Goal: Task Accomplishment & Management: Use online tool/utility

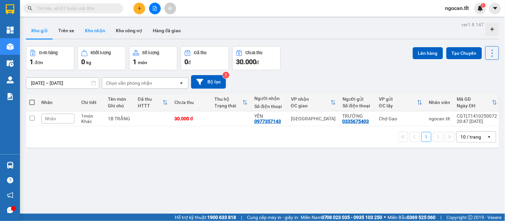
click at [98, 24] on button "Kho nhận" at bounding box center [95, 31] width 31 height 16
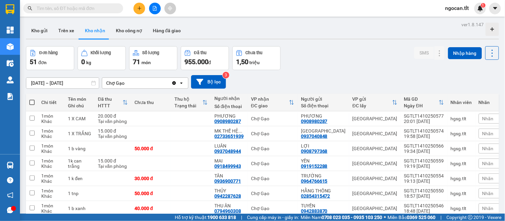
click at [98, 29] on button "Kho nhận" at bounding box center [95, 31] width 31 height 16
click at [332, 53] on div "Đơn hàng 51 đơn Khối lượng 0 kg Số lượng 71 món Đã thu 955.000 đ Chưa thu 1,50 …" at bounding box center [262, 58] width 473 height 24
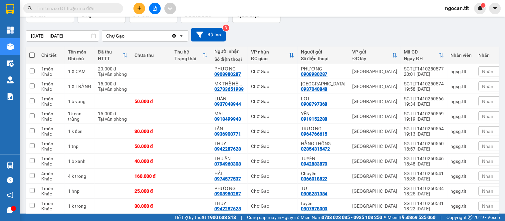
scroll to position [83, 0]
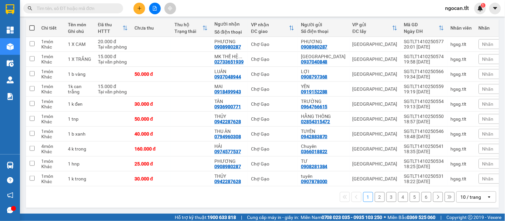
click at [468, 196] on div "10 / trang" at bounding box center [471, 197] width 21 height 7
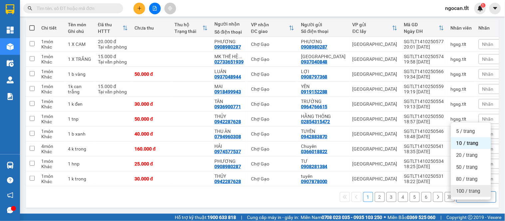
click at [467, 188] on span "100 / trang" at bounding box center [468, 191] width 24 height 7
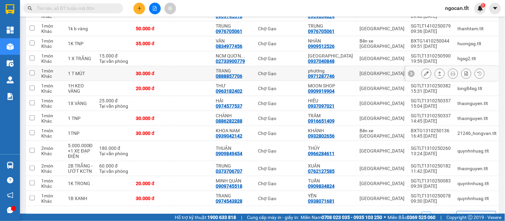
scroll to position [724, 0]
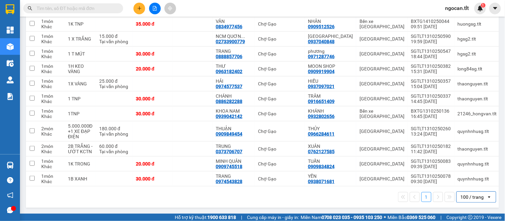
click at [74, 11] on input "text" at bounding box center [76, 8] width 79 height 7
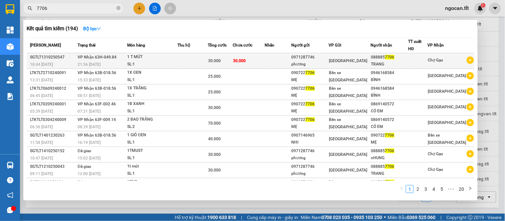
type input "7706"
click at [137, 57] on div "1 T MÚT" at bounding box center [153, 57] width 50 height 7
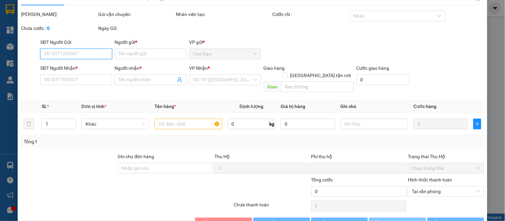
type input "0971287746"
type input "phương"
type input "0888857706"
type input "TRANG"
type input "0"
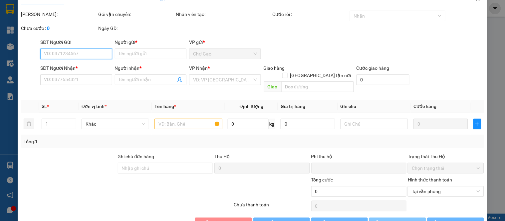
type input "30.000"
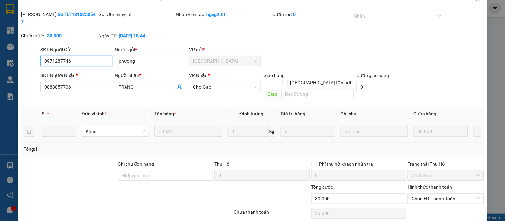
scroll to position [26, 0]
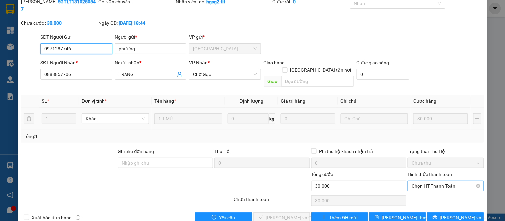
click at [443, 181] on span "Chọn HT Thanh Toán" at bounding box center [446, 186] width 68 height 10
click at [428, 185] on div "Tại văn phòng" at bounding box center [441, 184] width 67 height 7
type input "0"
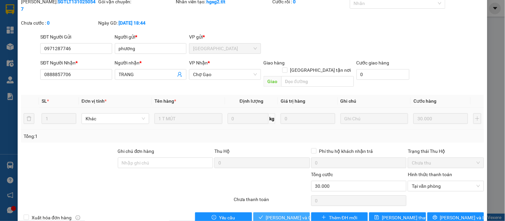
click at [290, 214] on span "Lưu và Giao hàng" at bounding box center [298, 217] width 64 height 7
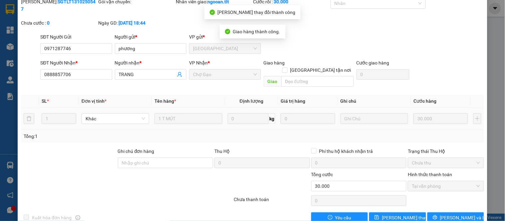
scroll to position [0, 0]
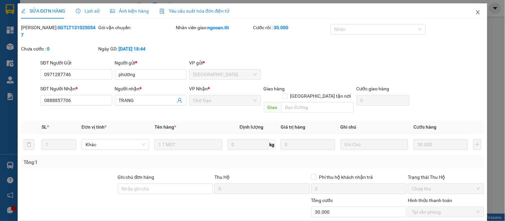
click at [475, 12] on icon "close" at bounding box center [477, 12] width 5 height 5
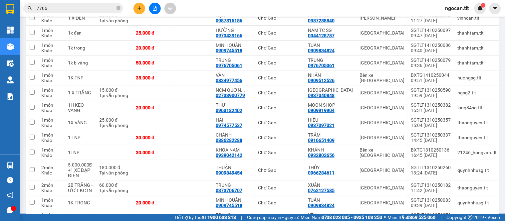
scroll to position [641, 0]
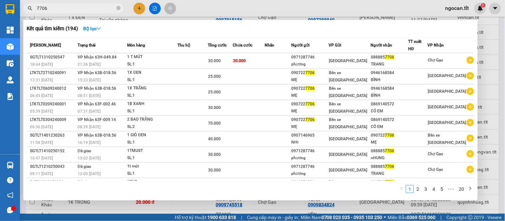
click at [67, 11] on input "7706" at bounding box center [76, 8] width 79 height 7
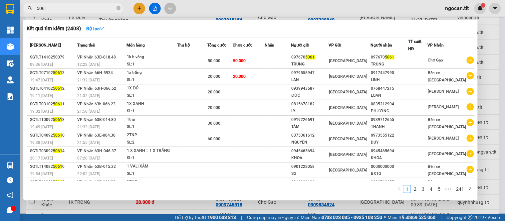
type input "5061"
click at [501, 55] on div at bounding box center [252, 110] width 505 height 221
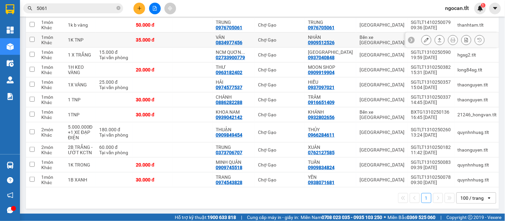
scroll to position [710, 0]
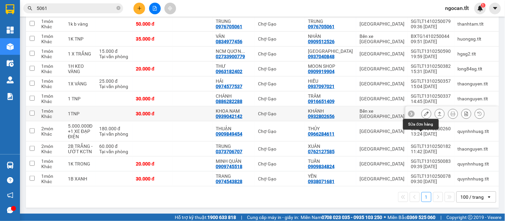
click at [424, 108] on button at bounding box center [426, 114] width 9 height 12
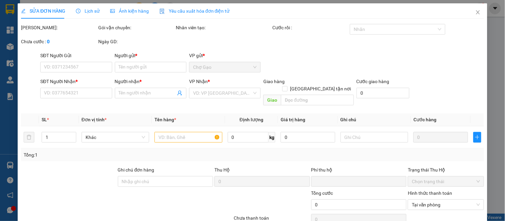
type input "0932802656"
type input "KHÁNH"
type input "0939042142"
type input "KHOA NAM"
type input "0"
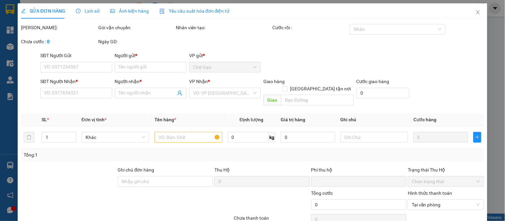
type input "30.000"
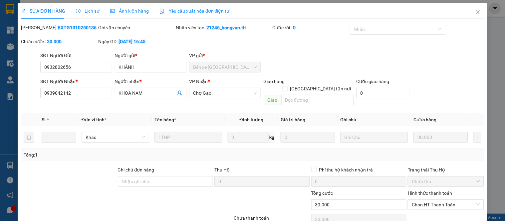
click at [98, 13] on div "SỬA ĐƠN HÀNG Lịch sử Ảnh kiện hàng Yêu cầu xuất hóa đơn điện tử" at bounding box center [125, 10] width 209 height 15
click at [88, 12] on span "Lịch sử" at bounding box center [88, 10] width 24 height 5
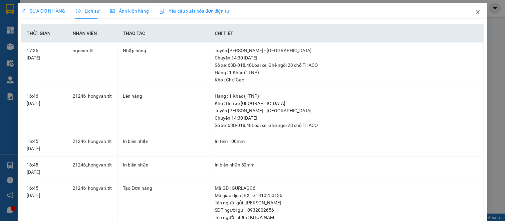
click at [479, 15] on span "Close" at bounding box center [478, 12] width 19 height 19
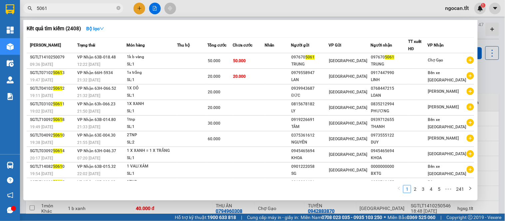
click at [55, 7] on input "5061" at bounding box center [76, 8] width 79 height 7
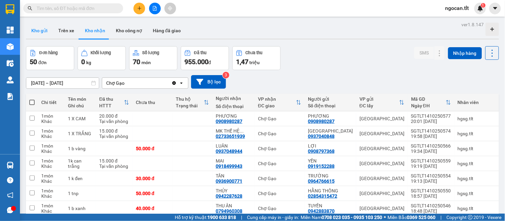
click at [35, 32] on button "Kho gửi" at bounding box center [39, 31] width 27 height 16
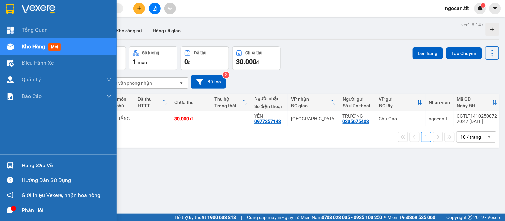
click at [10, 164] on img at bounding box center [10, 165] width 7 height 7
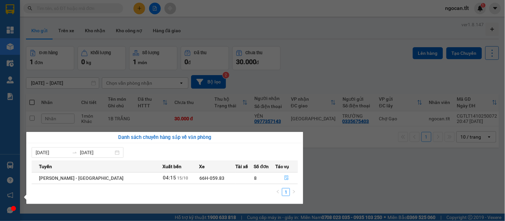
click at [278, 177] on button "button" at bounding box center [287, 178] width 22 height 11
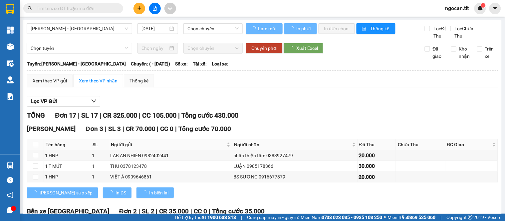
type input "[DATE]"
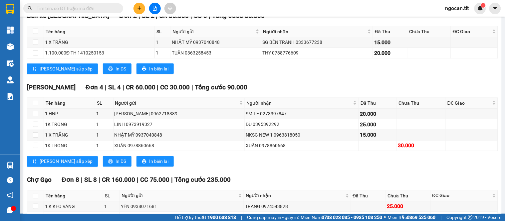
scroll to position [311, 0]
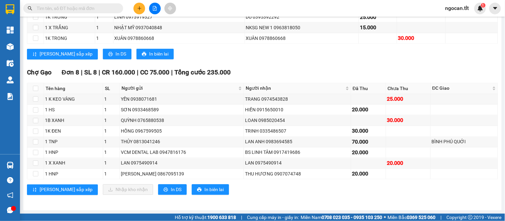
click at [316, 201] on div "TỔNG Đơn 17 | SL 17 | CR 325.000 | CC 105.000 | Tổng cước 430.000 Cao Tốc Đơn 3…" at bounding box center [262, 5] width 471 height 397
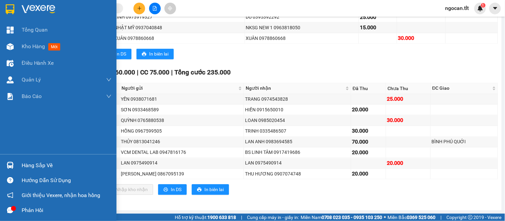
click at [0, 8] on div at bounding box center [58, 11] width 117 height 22
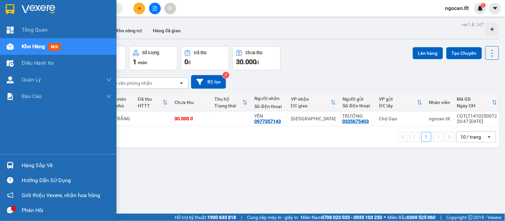
click at [10, 165] on img at bounding box center [10, 165] width 7 height 7
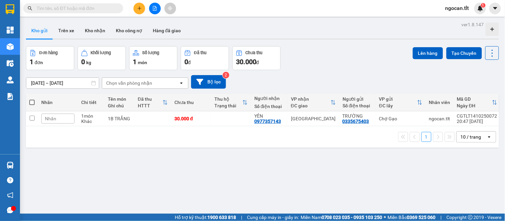
click at [300, 84] on section "Kết quả tìm kiếm ( 2408 ) Bộ lọc Mã ĐH Trạng thái Món hàng Thu hộ Tổng cước Chư…" at bounding box center [252, 110] width 505 height 221
click at [94, 28] on button "Kho nhận" at bounding box center [95, 31] width 31 height 16
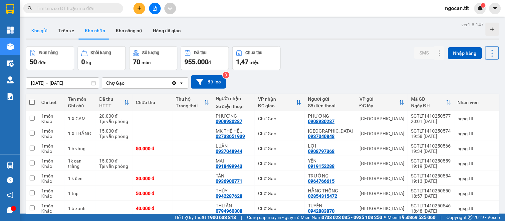
click at [45, 27] on button "Kho gửi" at bounding box center [39, 31] width 27 height 16
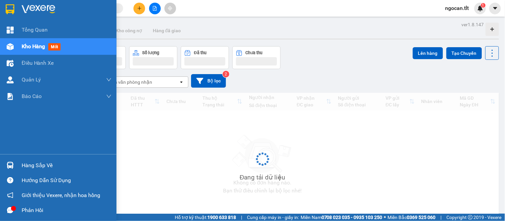
click at [0, 168] on div "Hàng sắp về" at bounding box center [58, 165] width 117 height 15
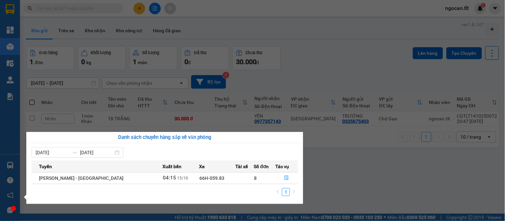
click at [367, 66] on section "Kết quả tìm kiếm ( 2408 ) Bộ lọc Mã ĐH Trạng thái Món hàng Thu hộ Tổng cước Chư…" at bounding box center [252, 110] width 505 height 221
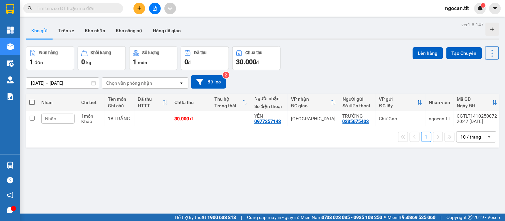
click at [32, 105] on label at bounding box center [31, 102] width 5 height 7
click at [32, 99] on input "checkbox" at bounding box center [32, 99] width 0 height 0
checkbox input "true"
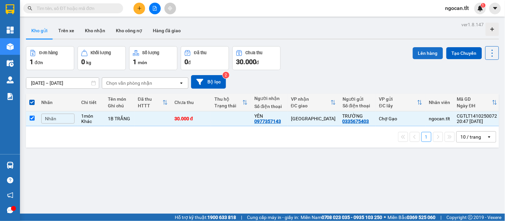
click at [418, 52] on button "Lên hàng" at bounding box center [428, 53] width 30 height 12
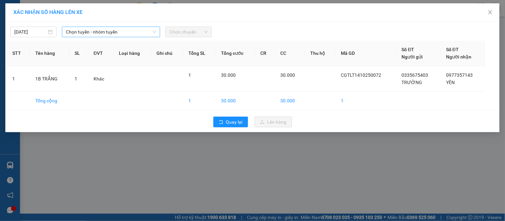
click at [123, 34] on span "Chọn tuyến - nhóm tuyến" at bounding box center [111, 32] width 90 height 10
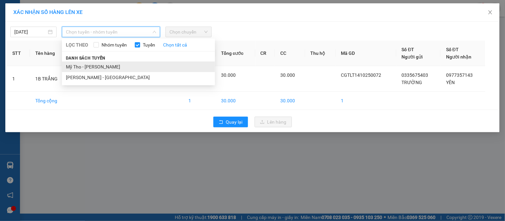
click at [101, 62] on li "Mỹ Tho - [PERSON_NAME]" at bounding box center [138, 67] width 153 height 11
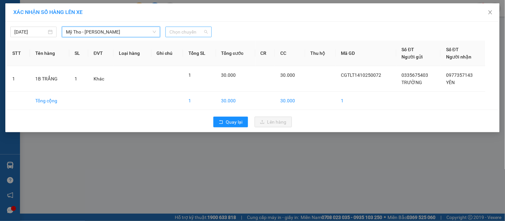
click at [190, 35] on span "Chọn chuyến" at bounding box center [188, 32] width 38 height 10
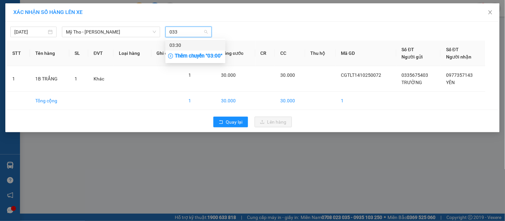
type input "0330"
click at [195, 44] on div "03:30" at bounding box center [195, 45] width 52 height 7
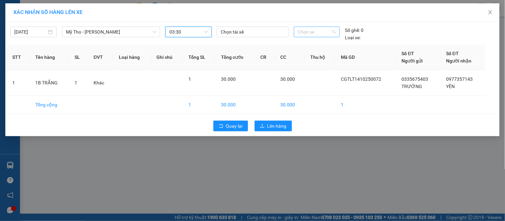
click at [306, 32] on span "Chọn xe" at bounding box center [317, 32] width 38 height 10
type input "471"
click at [307, 45] on div "63E-004.71" at bounding box center [317, 45] width 38 height 7
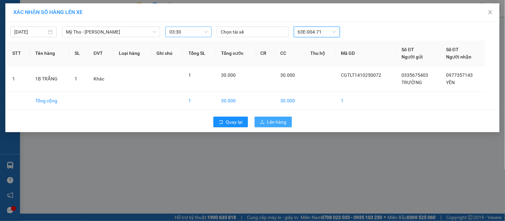
click at [290, 122] on button "Lên hàng" at bounding box center [273, 122] width 37 height 11
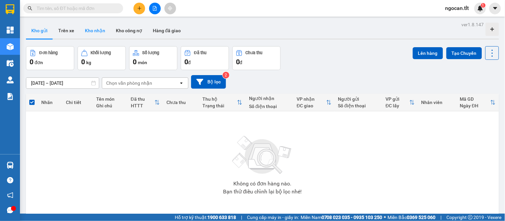
click at [98, 33] on button "Kho nhận" at bounding box center [95, 31] width 31 height 16
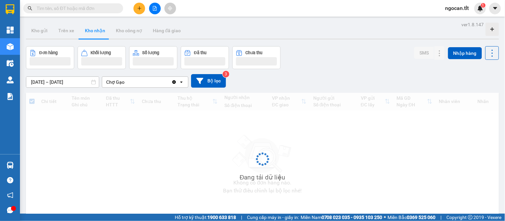
click at [342, 65] on div "Đơn hàng Khối lượng Số lượng Đã thu Chưa thu SMS Nhập hàng" at bounding box center [262, 57] width 473 height 23
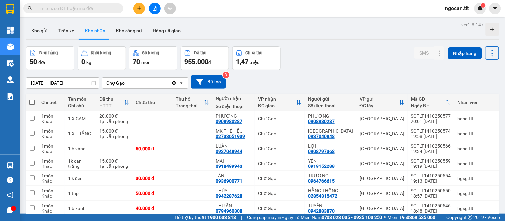
click at [63, 79] on input "13/10/2025 – 15/10/2025" at bounding box center [62, 83] width 73 height 11
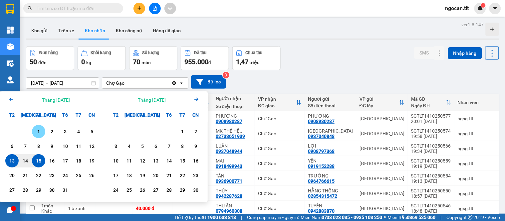
click at [36, 129] on div "1" at bounding box center [38, 132] width 9 height 8
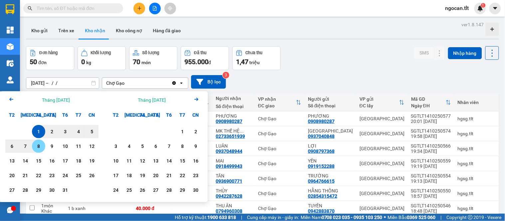
click at [38, 154] on div "15" at bounding box center [38, 160] width 13 height 13
type input "01/10/2025 – 15/10/2025"
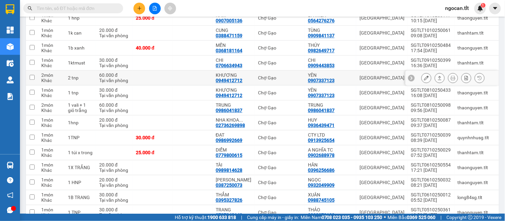
scroll to position [1154, 0]
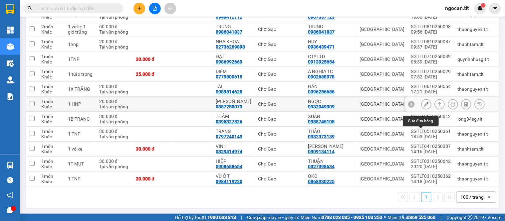
click at [422, 110] on button at bounding box center [426, 105] width 9 height 12
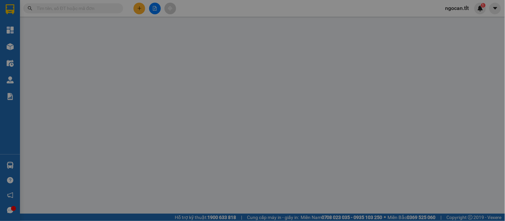
type input "0932049909"
type input "NGỌC"
type input "0387250073"
type input "NHẬT LÊ"
type input "0"
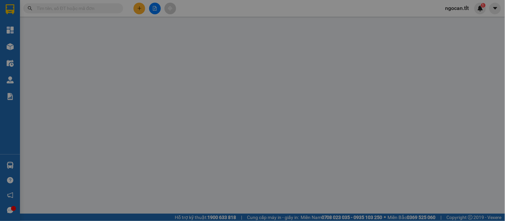
type input "20.000"
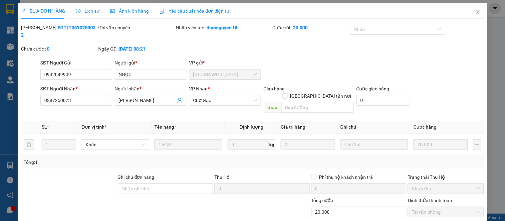
click at [246, 99] on div "VP Nhận * Chợ Gạo" at bounding box center [225, 96] width 72 height 23
click at [243, 96] on span "Chợ Gạo" at bounding box center [225, 101] width 64 height 10
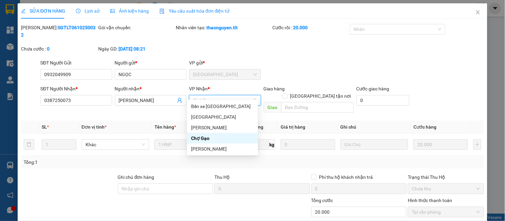
click at [225, 152] on div "Nguyễn Văn Nguyễn" at bounding box center [222, 148] width 63 height 7
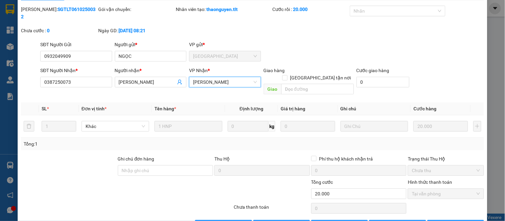
scroll to position [26, 0]
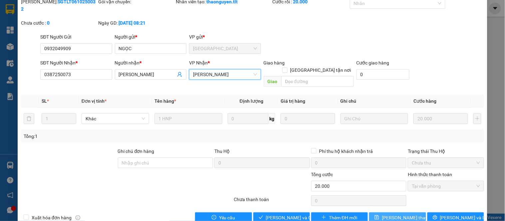
click at [375, 213] on button "Lưu thay đổi" at bounding box center [397, 218] width 57 height 11
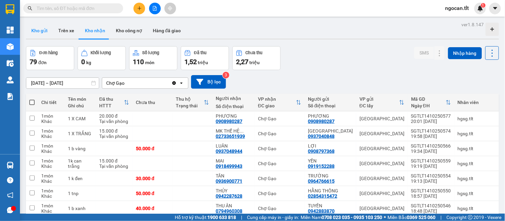
click at [43, 34] on button "Kho gửi" at bounding box center [39, 31] width 27 height 16
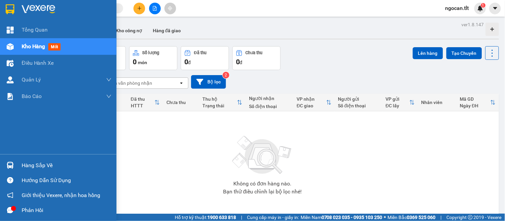
click at [11, 161] on div at bounding box center [10, 166] width 12 height 12
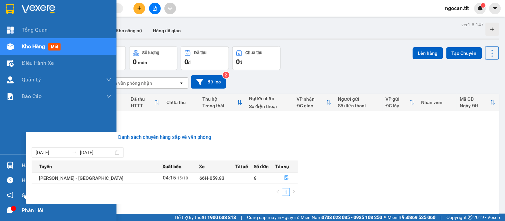
click at [9, 162] on div "Tổng Quan Kho hàng mới Điều hành xe Quản Lý Quản lý chuyến Quản lý khách hàng Q…" at bounding box center [58, 110] width 117 height 221
click at [9, 162] on img at bounding box center [10, 165] width 7 height 7
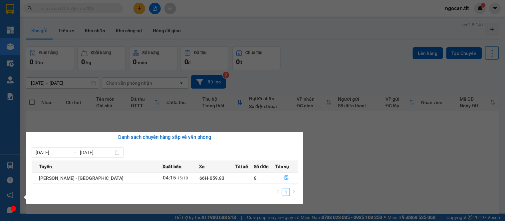
click at [339, 65] on section "Kết quả tìm kiếm ( 2408 ) Bộ lọc Mã ĐH Trạng thái Món hàng Thu hộ Tổng cước Chư…" at bounding box center [252, 110] width 505 height 221
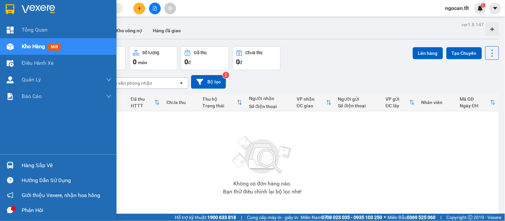
click at [0, 5] on div at bounding box center [58, 11] width 117 height 22
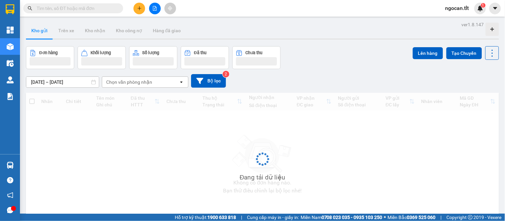
click at [123, 153] on div "Nhãn Chi tiết Tên món Ghi chú Đã thu HTTT Chưa thu Thu hộ Trạng thái Người nhận…" at bounding box center [262, 164] width 473 height 143
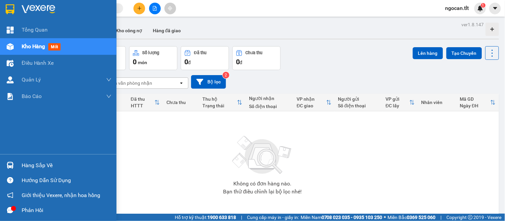
click at [1, 168] on div "Hàng sắp về" at bounding box center [58, 165] width 117 height 15
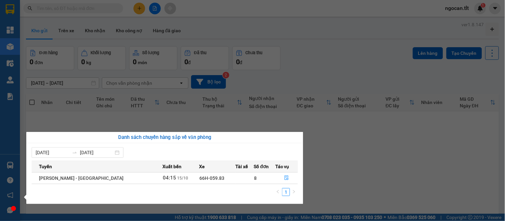
click at [292, 96] on section "Kết quả tìm kiếm ( 2408 ) Bộ lọc Mã ĐH Trạng thái Món hàng Thu hộ Tổng cước Chư…" at bounding box center [252, 110] width 505 height 221
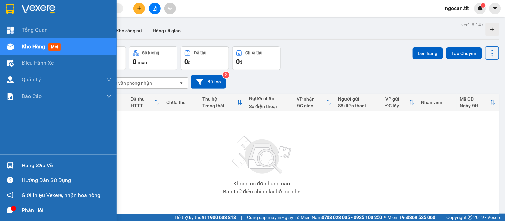
click at [0, 170] on div "Hàng sắp về" at bounding box center [58, 165] width 117 height 15
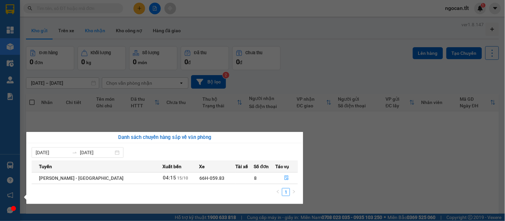
click at [98, 30] on section "Kết quả tìm kiếm ( 2408 ) Bộ lọc Mã ĐH Trạng thái Món hàng Thu hộ Tổng cước Chư…" at bounding box center [252, 110] width 505 height 221
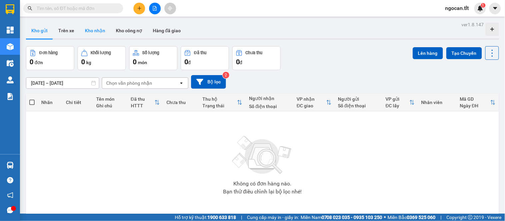
click at [98, 30] on button "Kho nhận" at bounding box center [95, 31] width 31 height 16
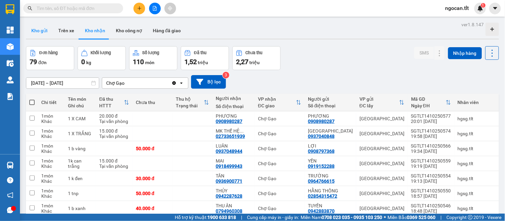
click at [37, 27] on button "Kho gửi" at bounding box center [39, 31] width 27 height 16
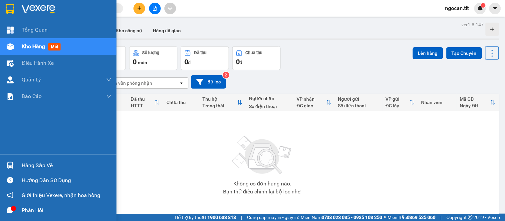
click at [23, 169] on div "Hàng sắp về" at bounding box center [67, 166] width 90 height 10
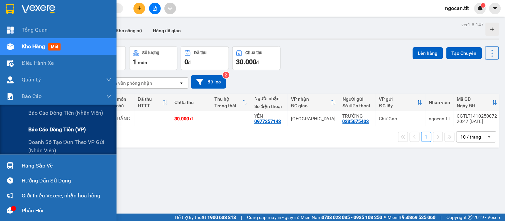
click at [53, 127] on span "Báo cáo dòng tiền (VP)" at bounding box center [57, 130] width 58 height 8
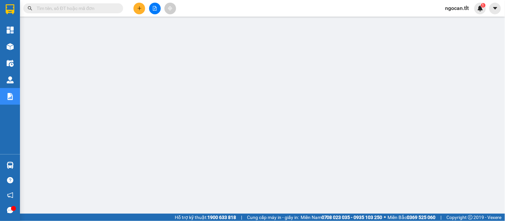
click at [152, 9] on icon "file-add" at bounding box center [154, 8] width 5 height 5
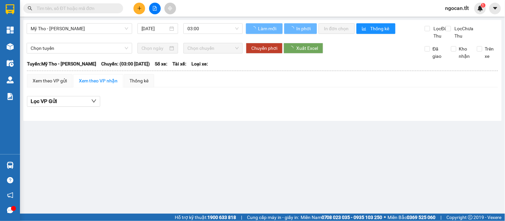
click at [221, 29] on span "03:00" at bounding box center [212, 29] width 51 height 10
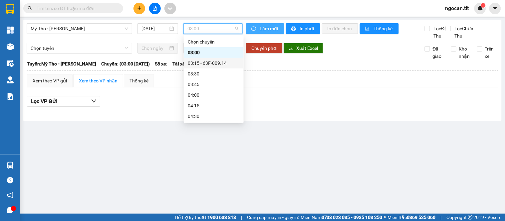
click at [263, 29] on span "Làm mới" at bounding box center [269, 28] width 19 height 7
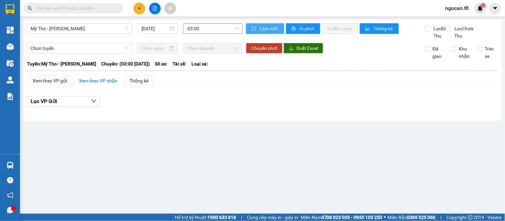
click at [232, 34] on div "03:00" at bounding box center [212, 28] width 59 height 11
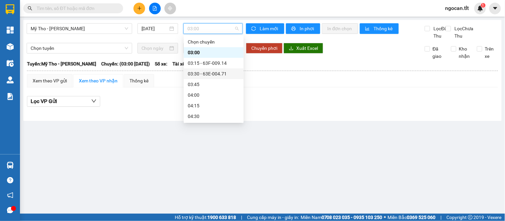
click at [211, 74] on div "03:30 - 63E-004.71" at bounding box center [214, 73] width 52 height 7
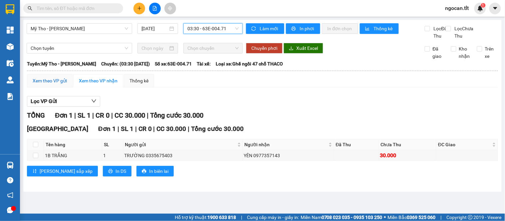
drag, startPoint x: 52, startPoint y: 89, endPoint x: 89, endPoint y: 100, distance: 38.6
click at [53, 85] on div "Xem theo VP gửi" at bounding box center [50, 80] width 34 height 7
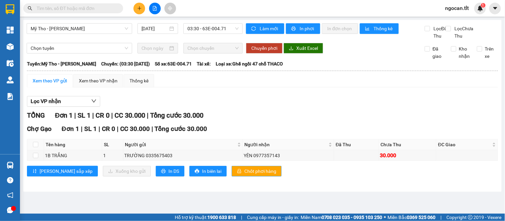
click at [244, 175] on span "Chốt phơi hàng" at bounding box center [260, 171] width 32 height 7
click at [259, 29] on button "Làm mới" at bounding box center [265, 28] width 38 height 11
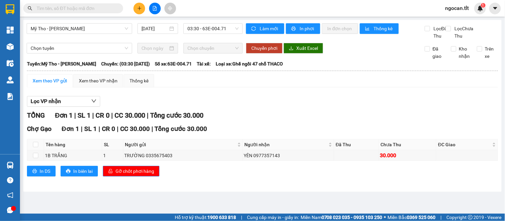
click at [270, 19] on main "Mỹ Tho - [GEOGRAPHIC_DATA] [DATE] 03:30 - 63E-004.71 Làm mới In phơi In đơn chọ…" at bounding box center [252, 107] width 505 height 214
click at [266, 27] on span "Làm mới" at bounding box center [269, 28] width 19 height 7
click at [227, 31] on span "03:30 - 63E-004.71" at bounding box center [212, 29] width 51 height 10
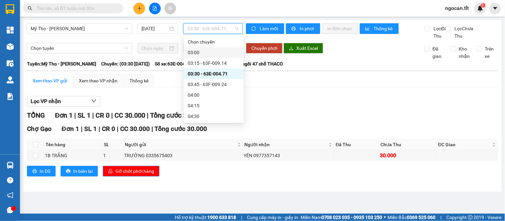
click at [287, 103] on div "Lọc VP nhận TỔNG Đơn 1 | SL 1 | CR 0 | CC 30.000 | Tổng cước 30.000 Chợ Gạo Đơn…" at bounding box center [262, 139] width 471 height 92
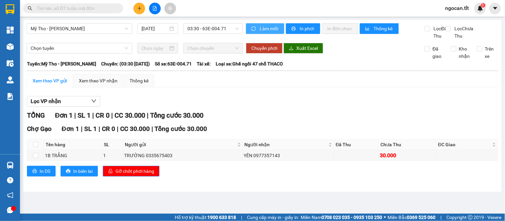
click at [277, 28] on span "Làm mới" at bounding box center [269, 28] width 19 height 7
